Goal: Information Seeking & Learning: Learn about a topic

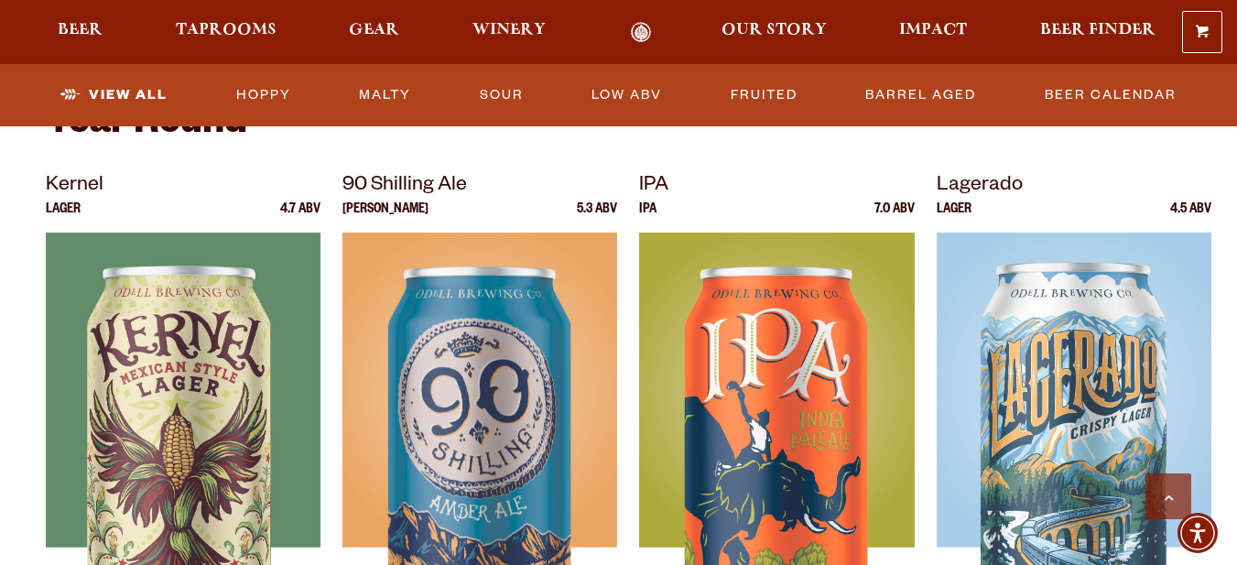
scroll to position [915, 0]
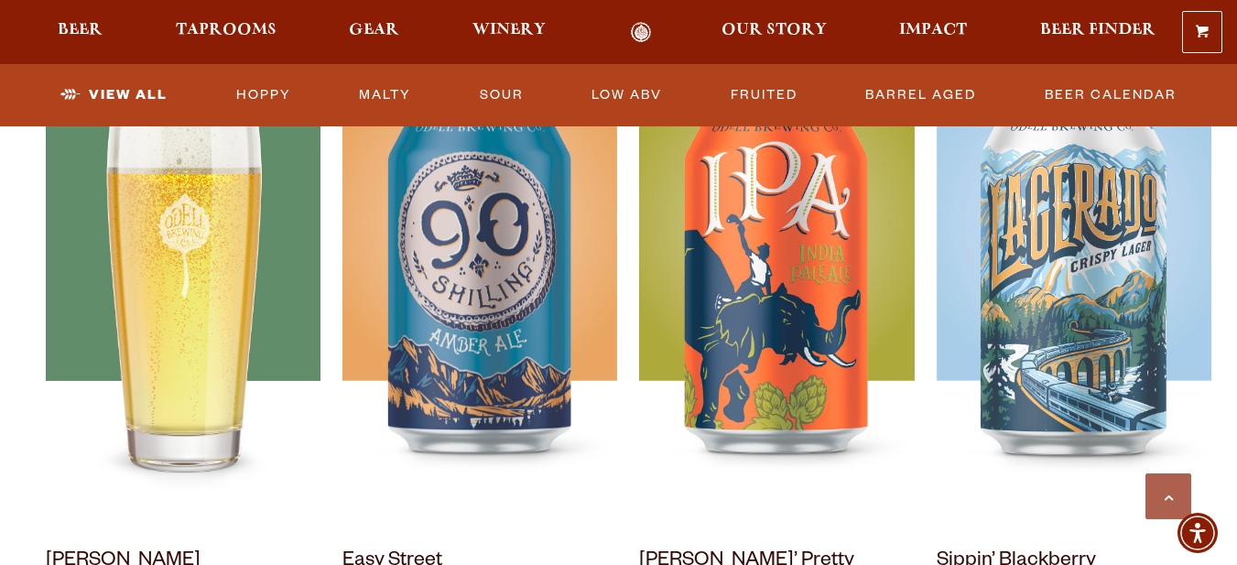
click at [132, 319] on img at bounding box center [183, 295] width 275 height 458
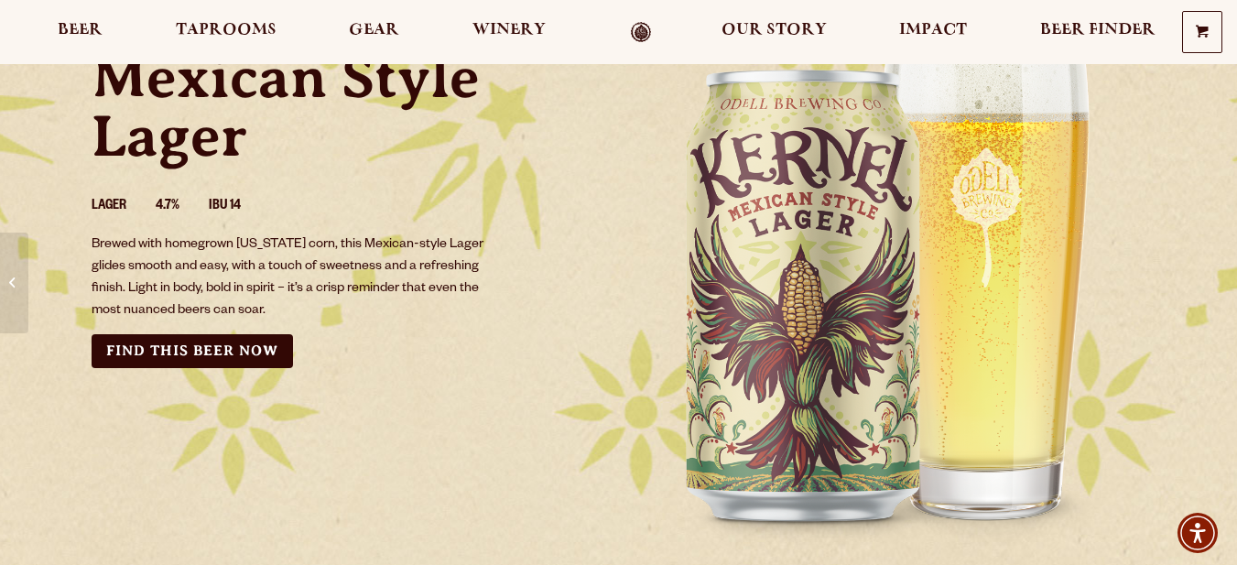
scroll to position [183, 0]
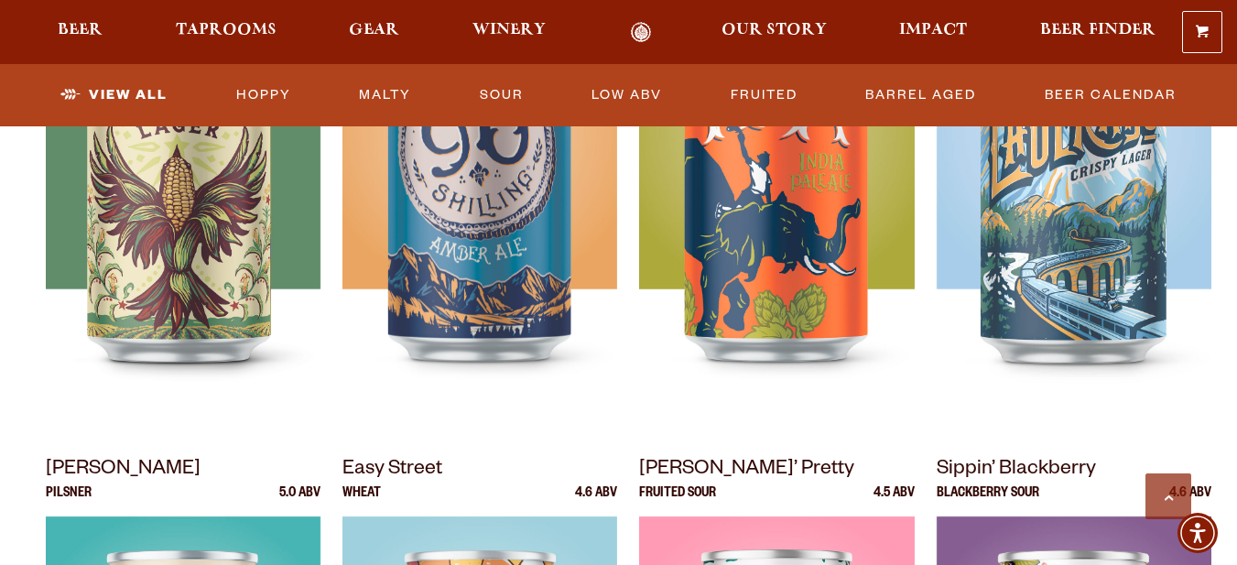
scroll to position [915, 0]
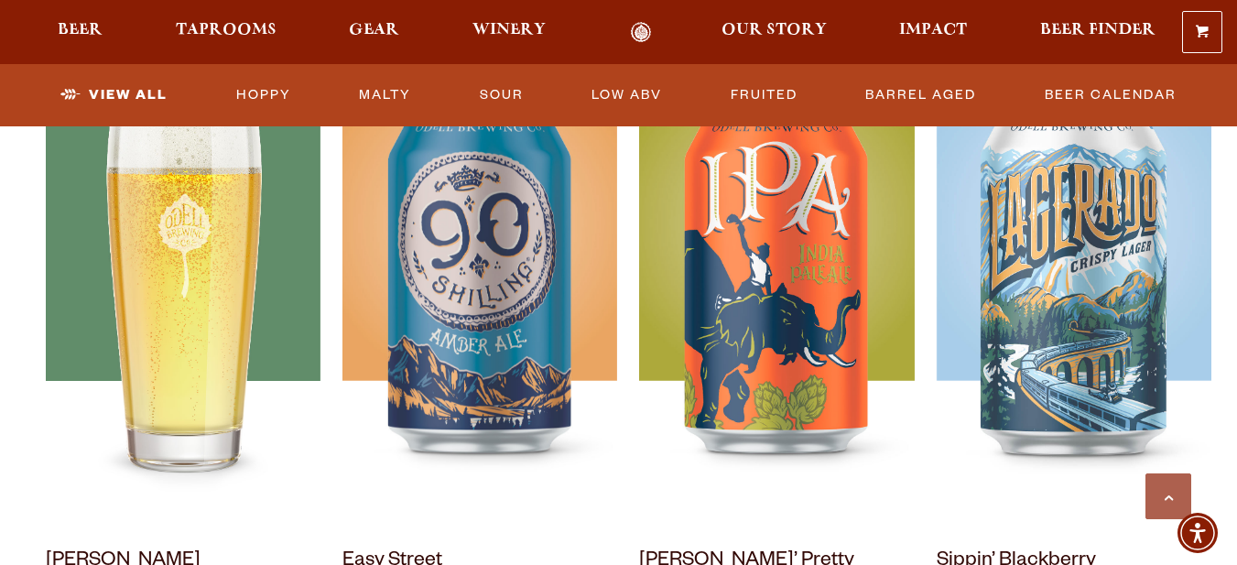
click at [162, 305] on div at bounding box center [183, 295] width 275 height 458
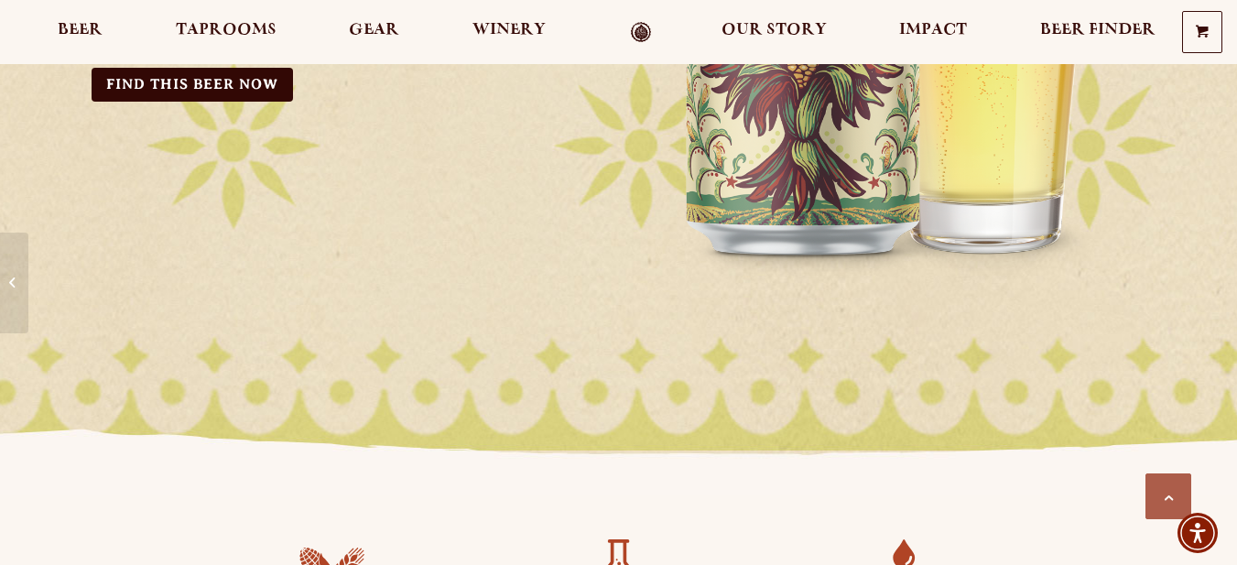
scroll to position [641, 0]
